Goal: Obtain resource: Obtain resource

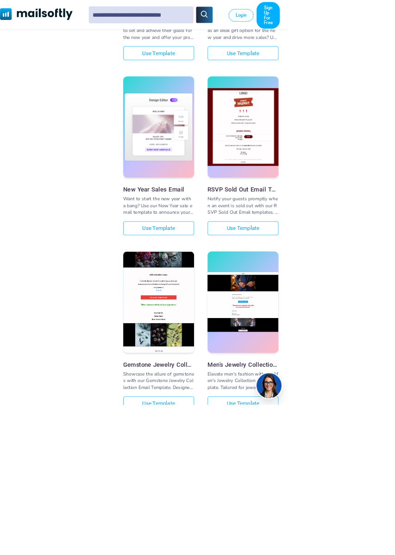
scroll to position [582, 0]
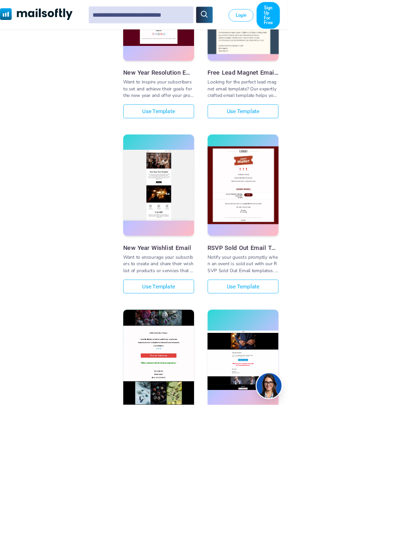
scroll to position [1453, 0]
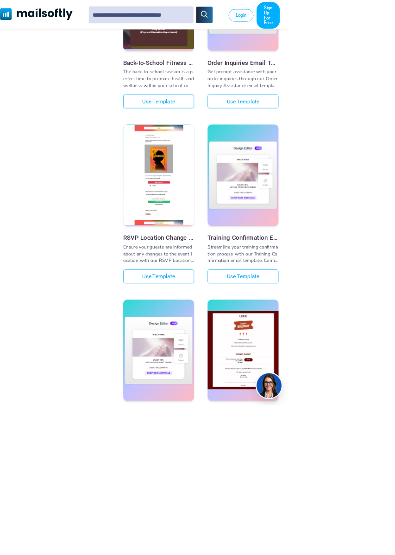
scroll to position [2497, 0]
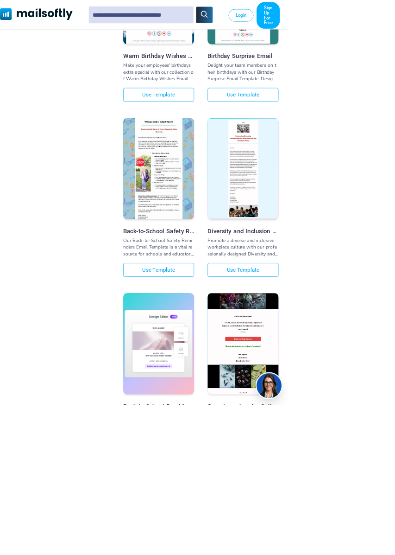
scroll to position [3154, 0]
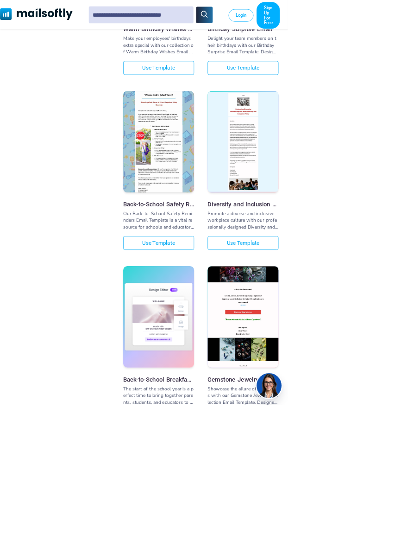
scroll to position [3215, 0]
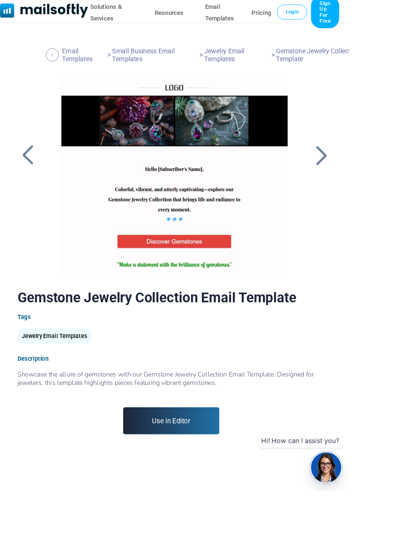
click at [207, 472] on link "Use in Editor" at bounding box center [193, 476] width 109 height 31
